Goal: Information Seeking & Learning: Learn about a topic

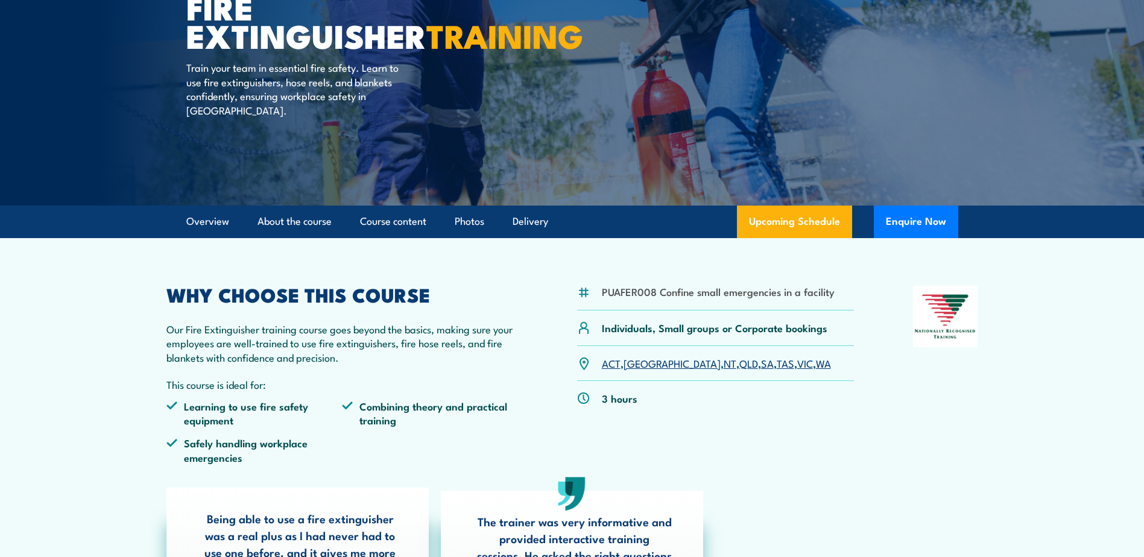
scroll to position [181, 0]
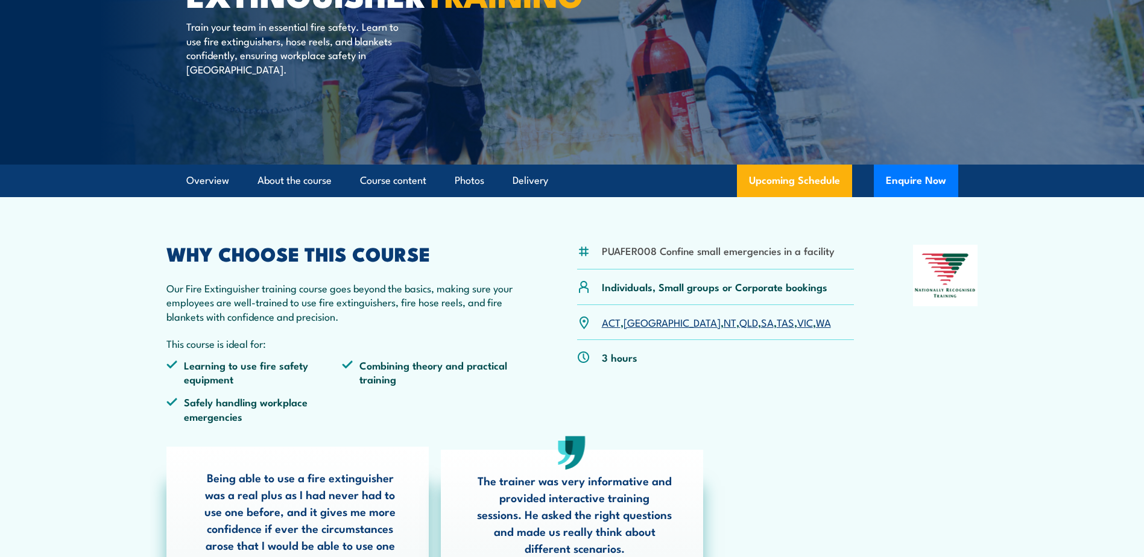
click at [855, 403] on div "PUAFER008 Confine small emergencies in a facility Individuals, Small groups or …" at bounding box center [572, 339] width 812 height 188
click at [199, 366] on li "Learning to use fire safety equipment" at bounding box center [254, 372] width 176 height 28
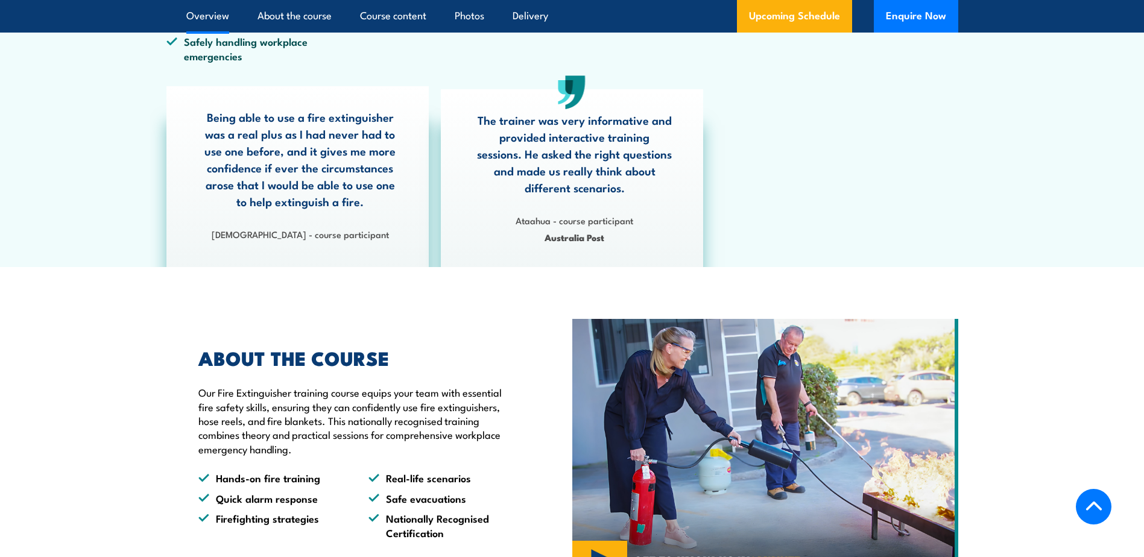
scroll to position [543, 0]
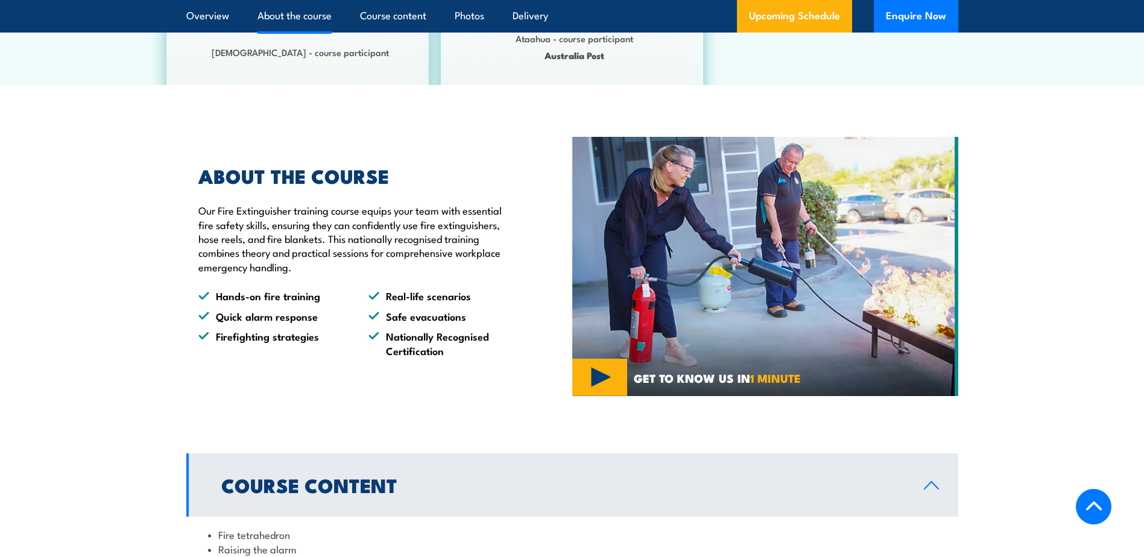
click at [226, 330] on li "Firefighting strategies" at bounding box center [272, 343] width 148 height 28
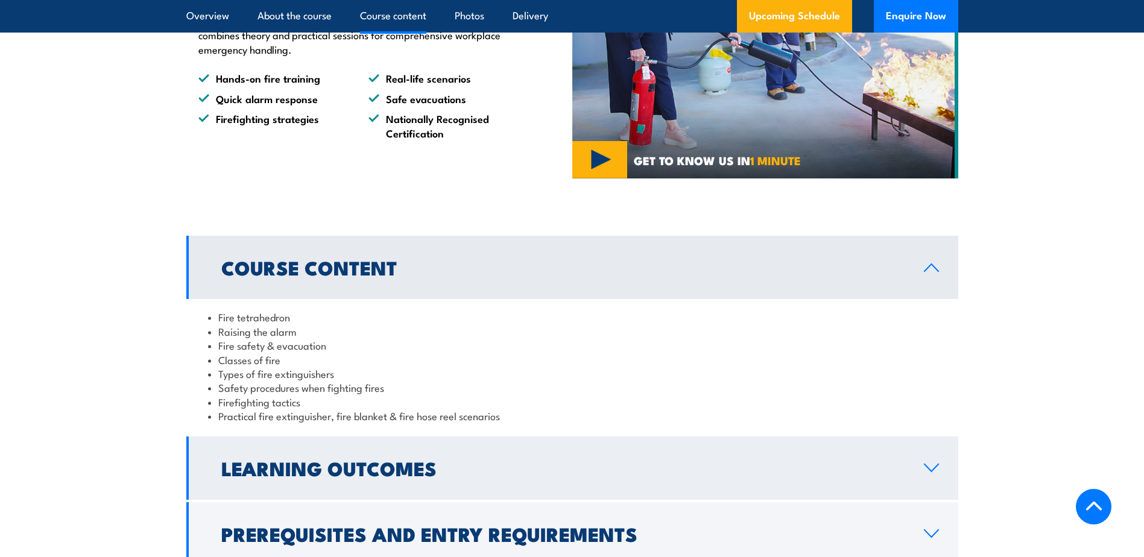
scroll to position [1086, 0]
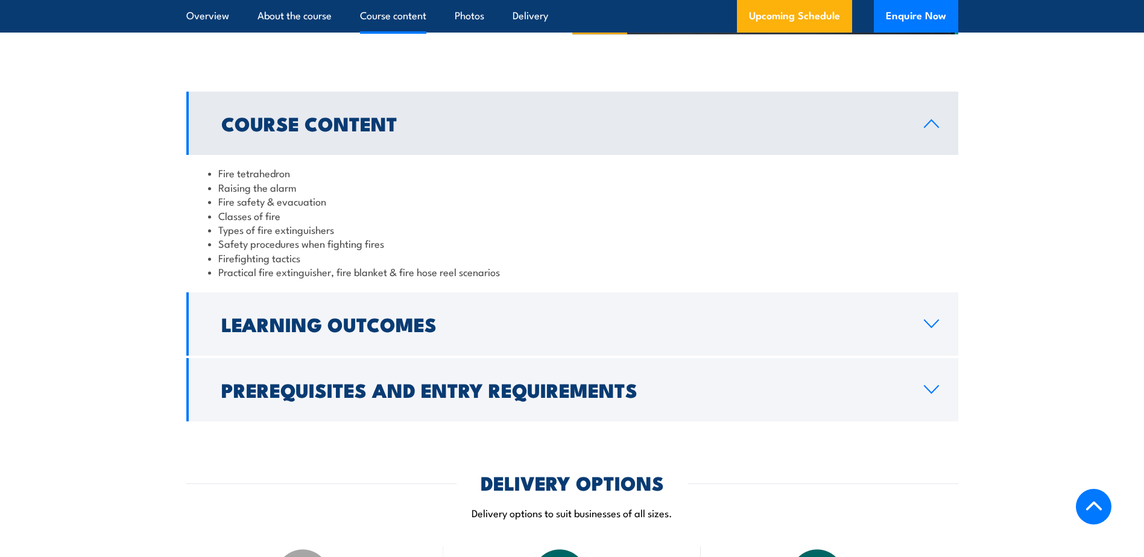
click at [146, 303] on section "Course Content Fire tetrahedron Raising the alarm Fire safety & evacuation Clas…" at bounding box center [572, 256] width 1144 height 329
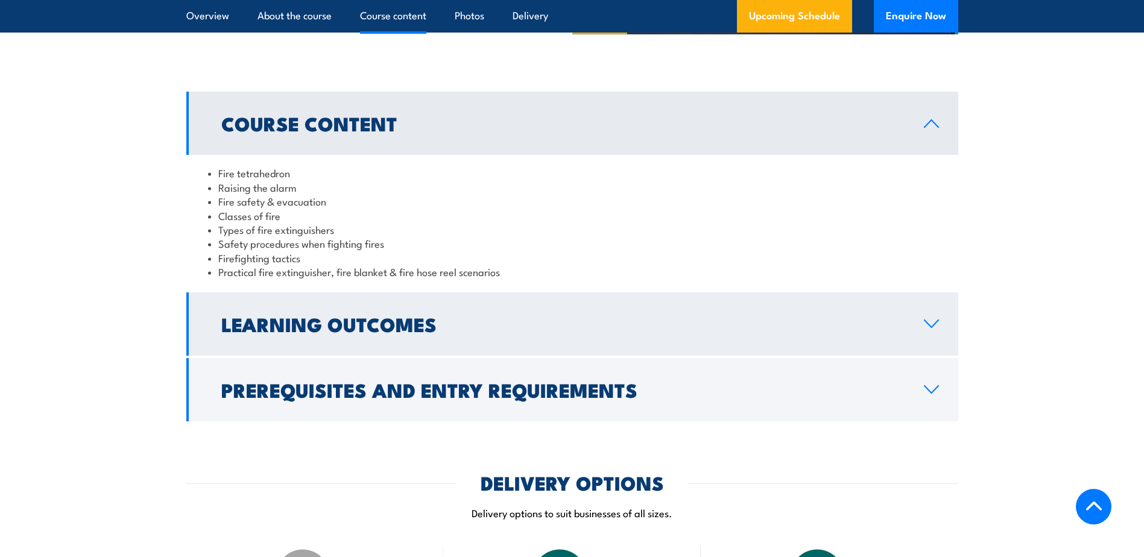
click at [280, 315] on h2 "Learning Outcomes" at bounding box center [562, 323] width 683 height 17
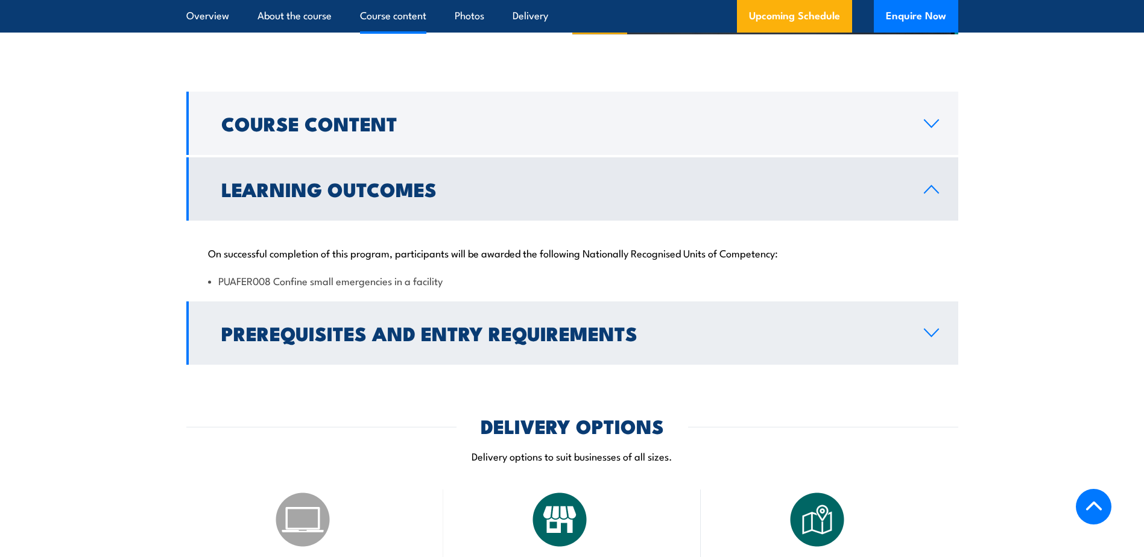
click at [250, 330] on h2 "Prerequisites and Entry Requirements" at bounding box center [562, 332] width 683 height 17
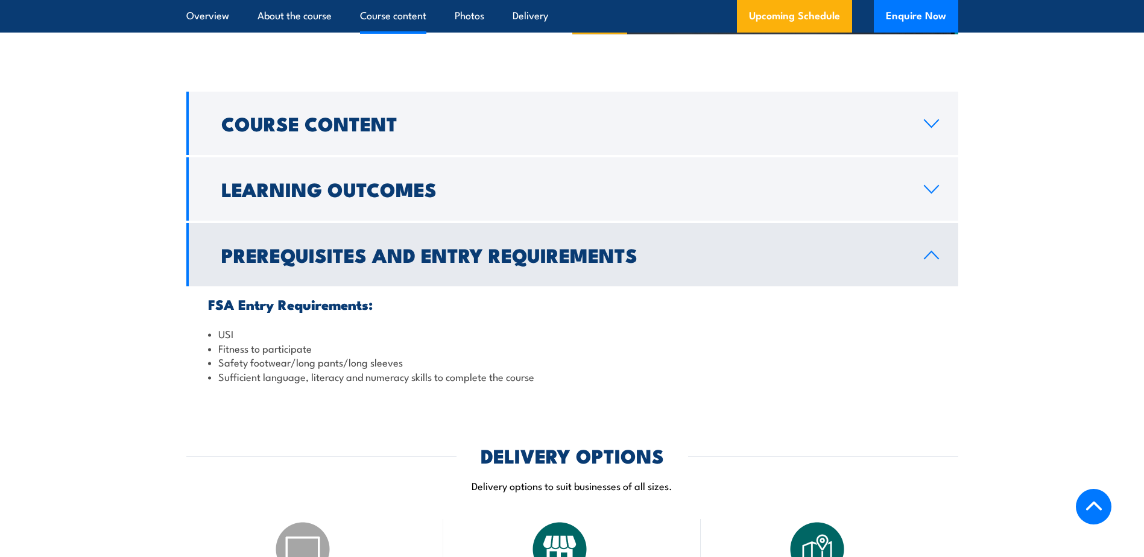
click at [153, 293] on section "Course Content Fire tetrahedron Raising the alarm Fire safety & evacuation Clas…" at bounding box center [572, 243] width 1144 height 303
drag, startPoint x: 239, startPoint y: 330, endPoint x: 199, endPoint y: 337, distance: 40.5
click at [199, 337] on div "FSA Entry Requirements: USI Fitness to participate Safety footwear/long pants/l…" at bounding box center [572, 340] width 772 height 108
drag, startPoint x: 199, startPoint y: 337, endPoint x: 196, endPoint y: 346, distance: 9.5
click at [196, 346] on div "FSA Entry Requirements: USI Fitness to participate Safety footwear/long pants/l…" at bounding box center [572, 340] width 772 height 108
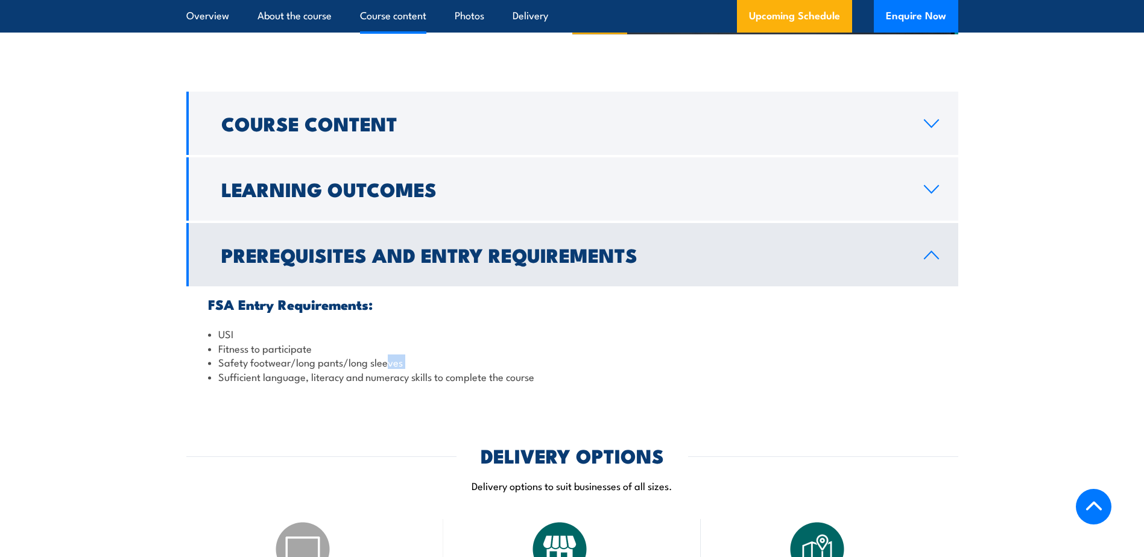
drag, startPoint x: 388, startPoint y: 363, endPoint x: 144, endPoint y: 384, distance: 244.6
click at [144, 384] on section "Course Content Fire tetrahedron Raising the alarm Fire safety & evacuation Clas…" at bounding box center [572, 243] width 1144 height 303
drag, startPoint x: 144, startPoint y: 384, endPoint x: 282, endPoint y: 397, distance: 138.1
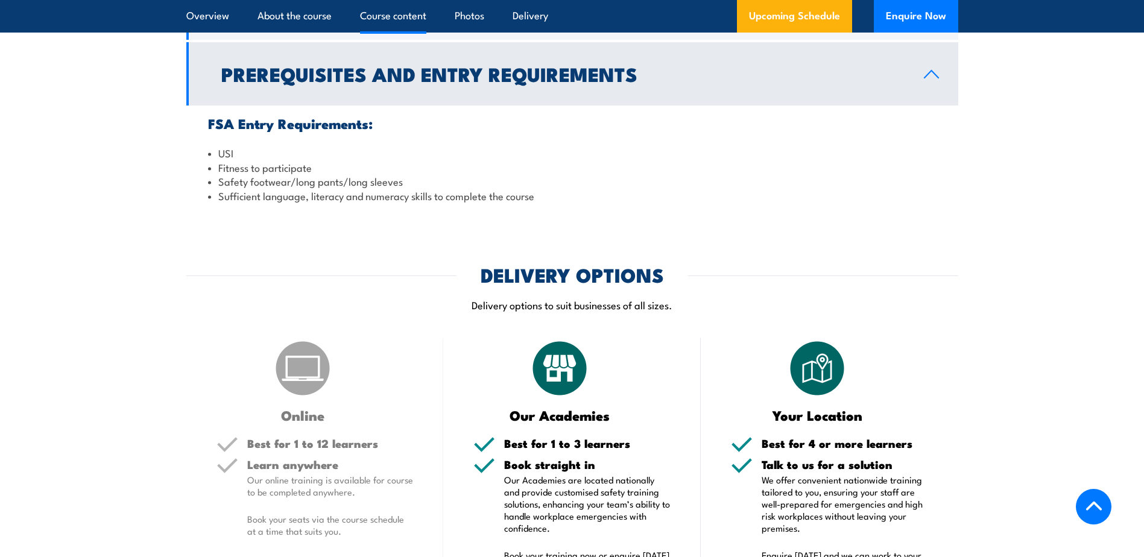
click at [159, 355] on section "DELIVERY OPTIONS Delivery options to suit businesses of all sizes. Online Best …" at bounding box center [572, 481] width 1144 height 430
